Goal: Task Accomplishment & Management: Complete application form

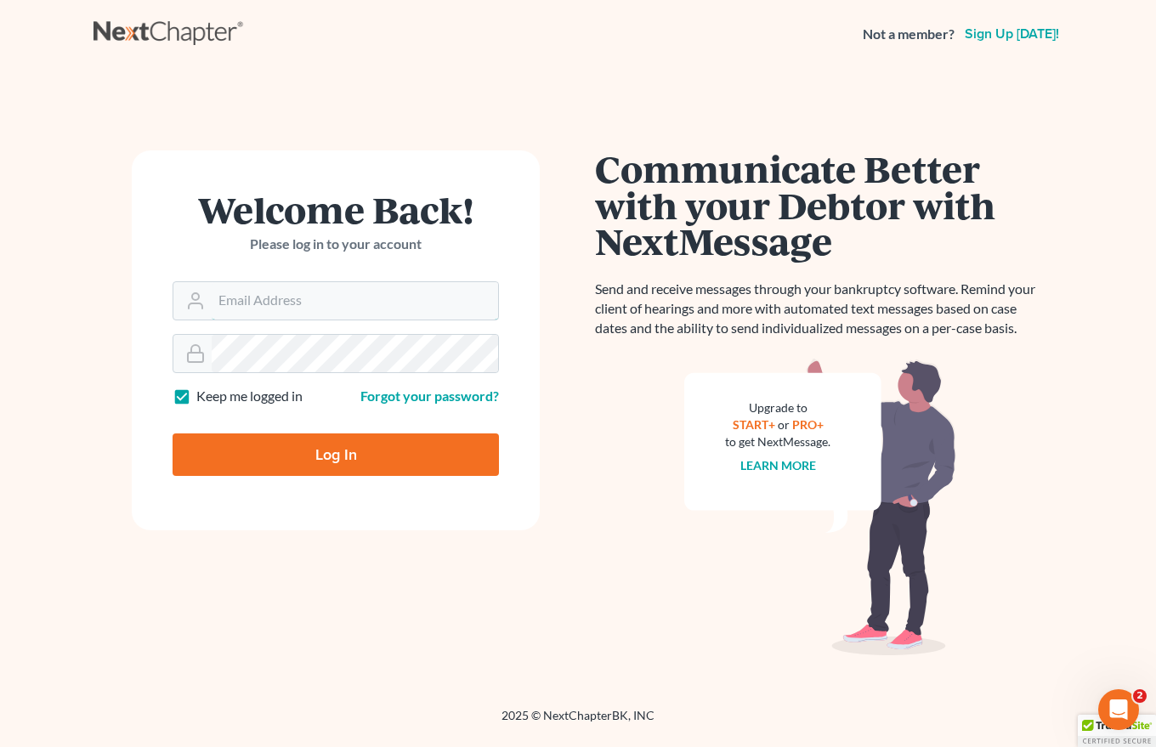
type input "[EMAIL_ADDRESS][DOMAIN_NAME]"
click at [339, 453] on input "Log In" at bounding box center [335, 454] width 326 height 42
type input "Thinking..."
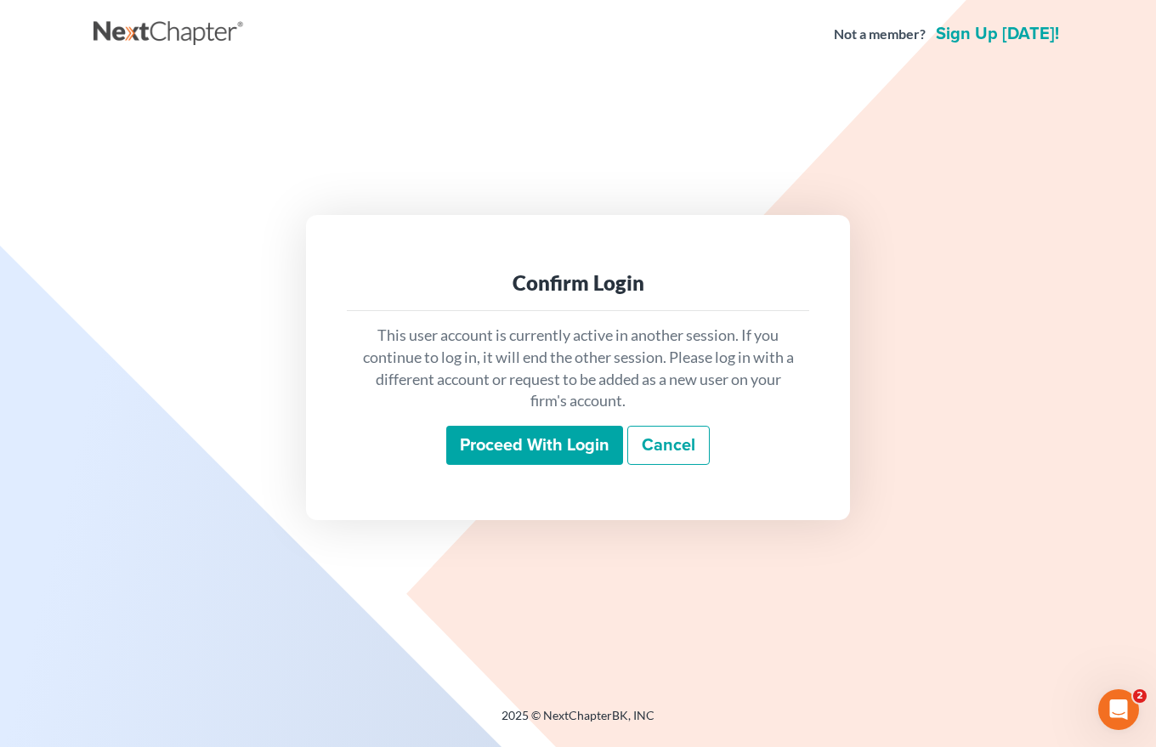
click at [528, 438] on input "Proceed with login" at bounding box center [534, 445] width 177 height 39
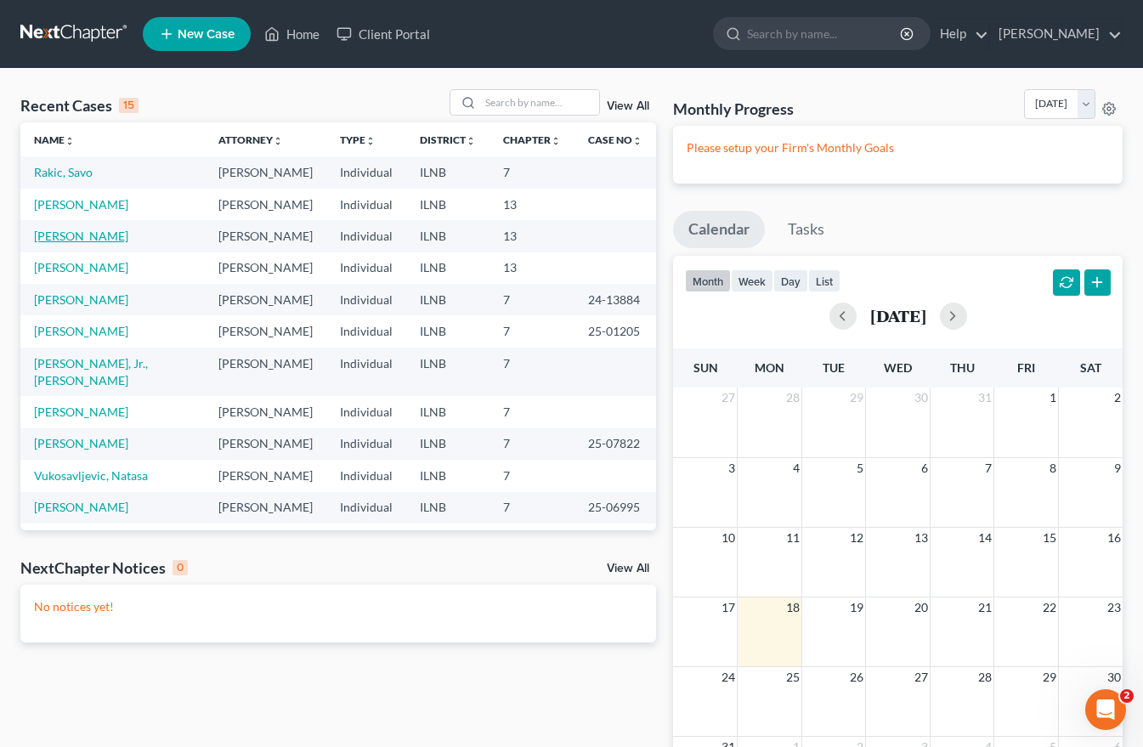
click at [56, 240] on link "[PERSON_NAME]" at bounding box center [81, 236] width 94 height 14
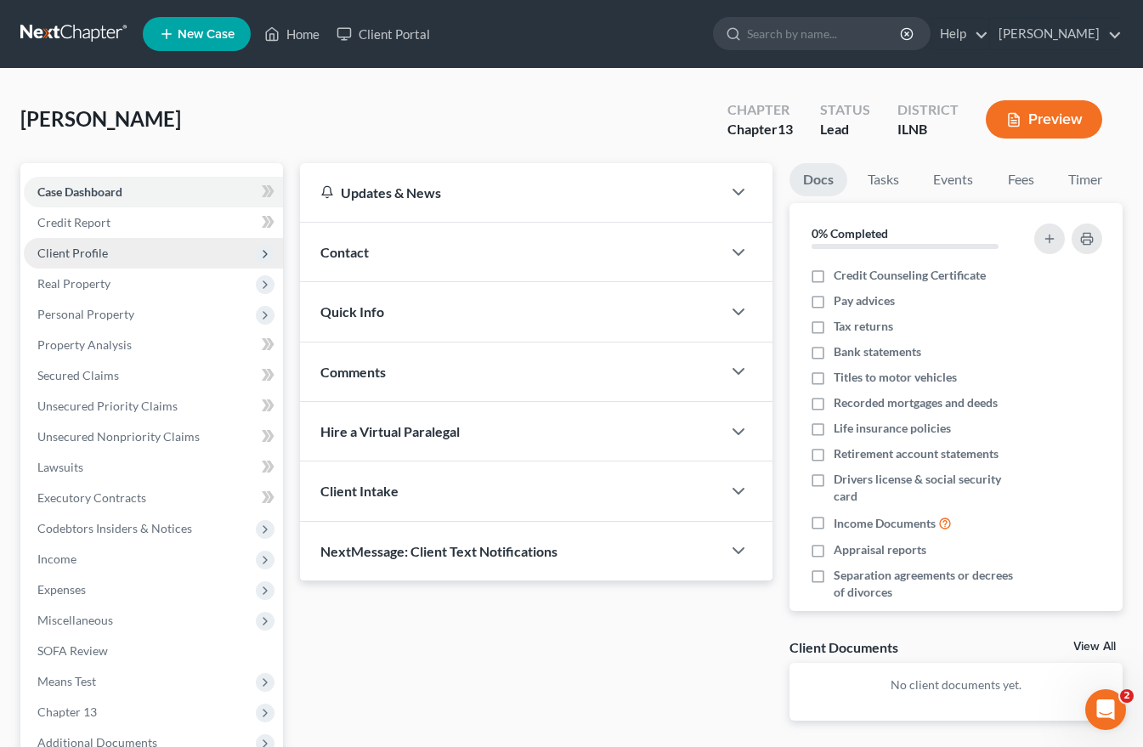
click at [59, 252] on span "Client Profile" at bounding box center [72, 253] width 71 height 14
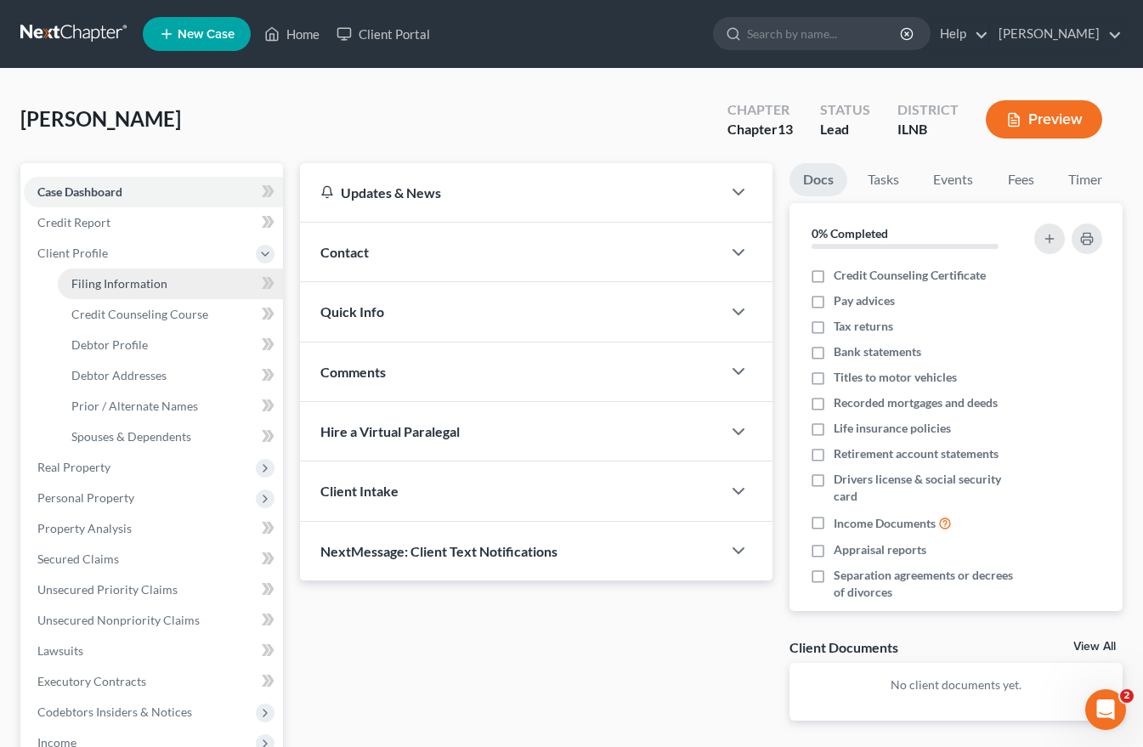
click at [93, 281] on span "Filing Information" at bounding box center [119, 283] width 96 height 14
select select "1"
select select "0"
select select "3"
select select "14"
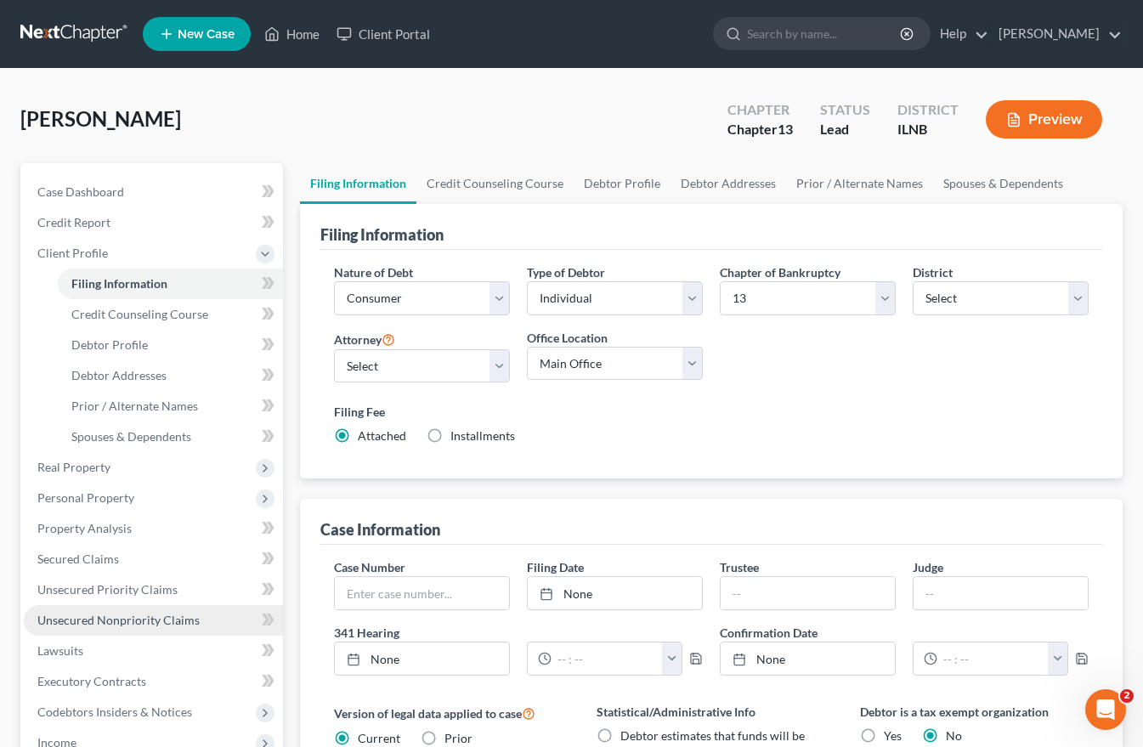
click at [94, 618] on span "Unsecured Nonpriority Claims" at bounding box center [118, 620] width 162 height 14
